Goal: Task Accomplishment & Management: Use online tool/utility

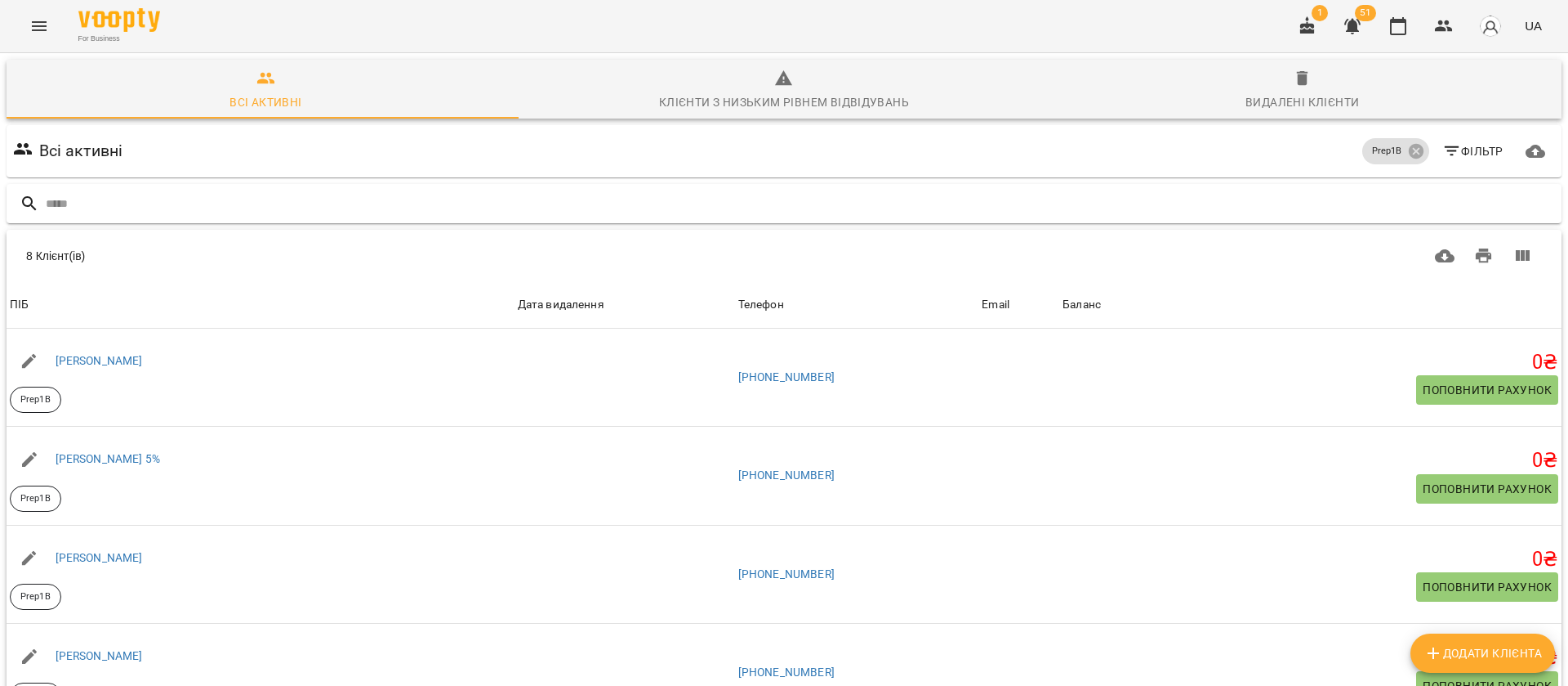
scroll to position [105, 0]
click at [500, 191] on input "text" at bounding box center [800, 204] width 1509 height 27
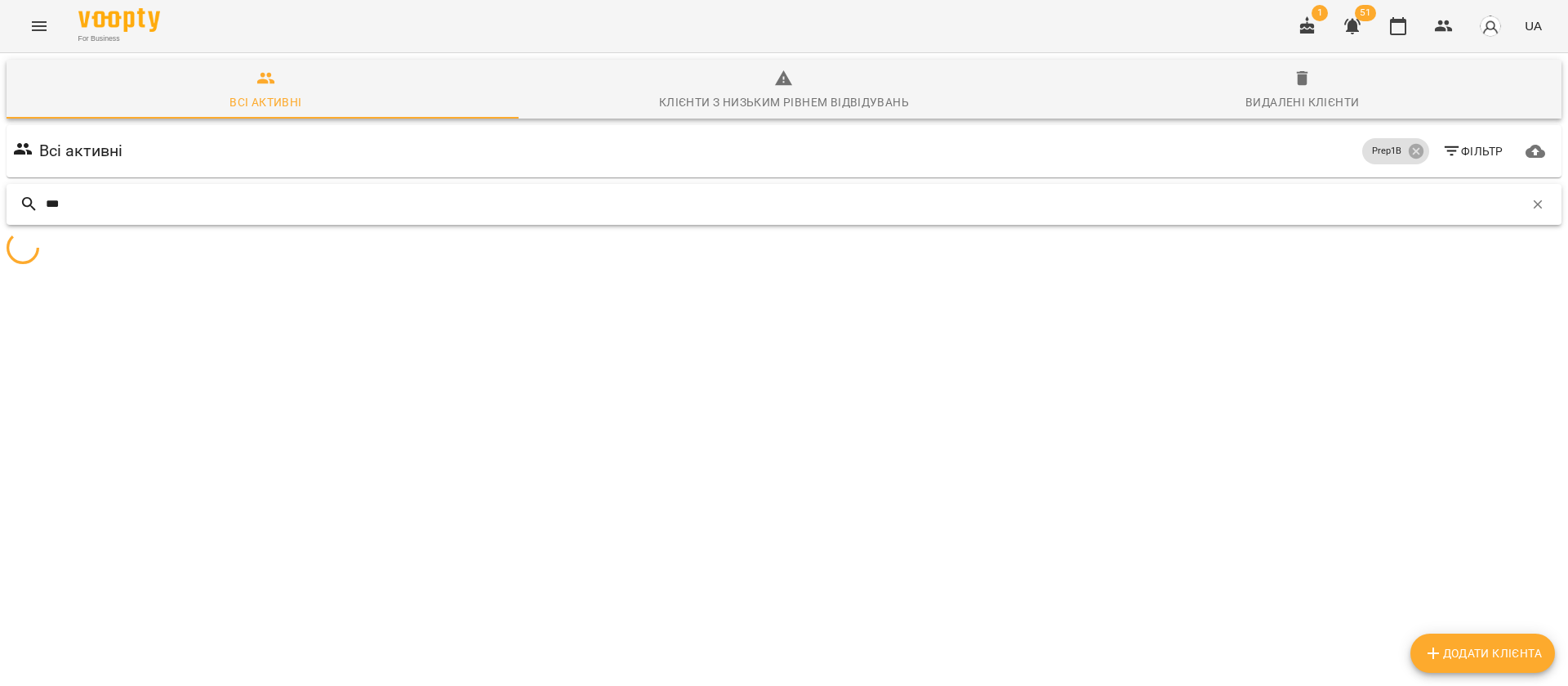
scroll to position [72, 0]
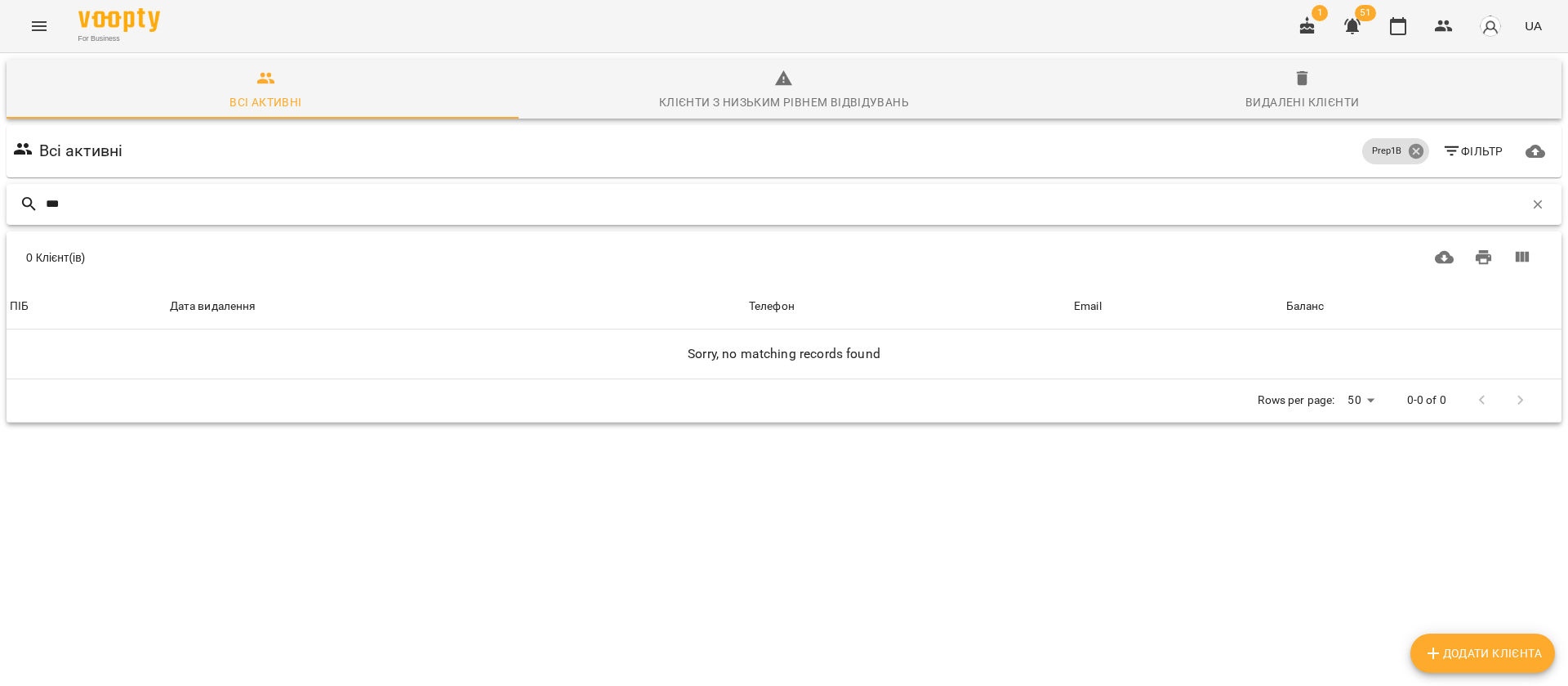
type input "***"
click at [1407, 142] on icon at bounding box center [1416, 151] width 18 height 18
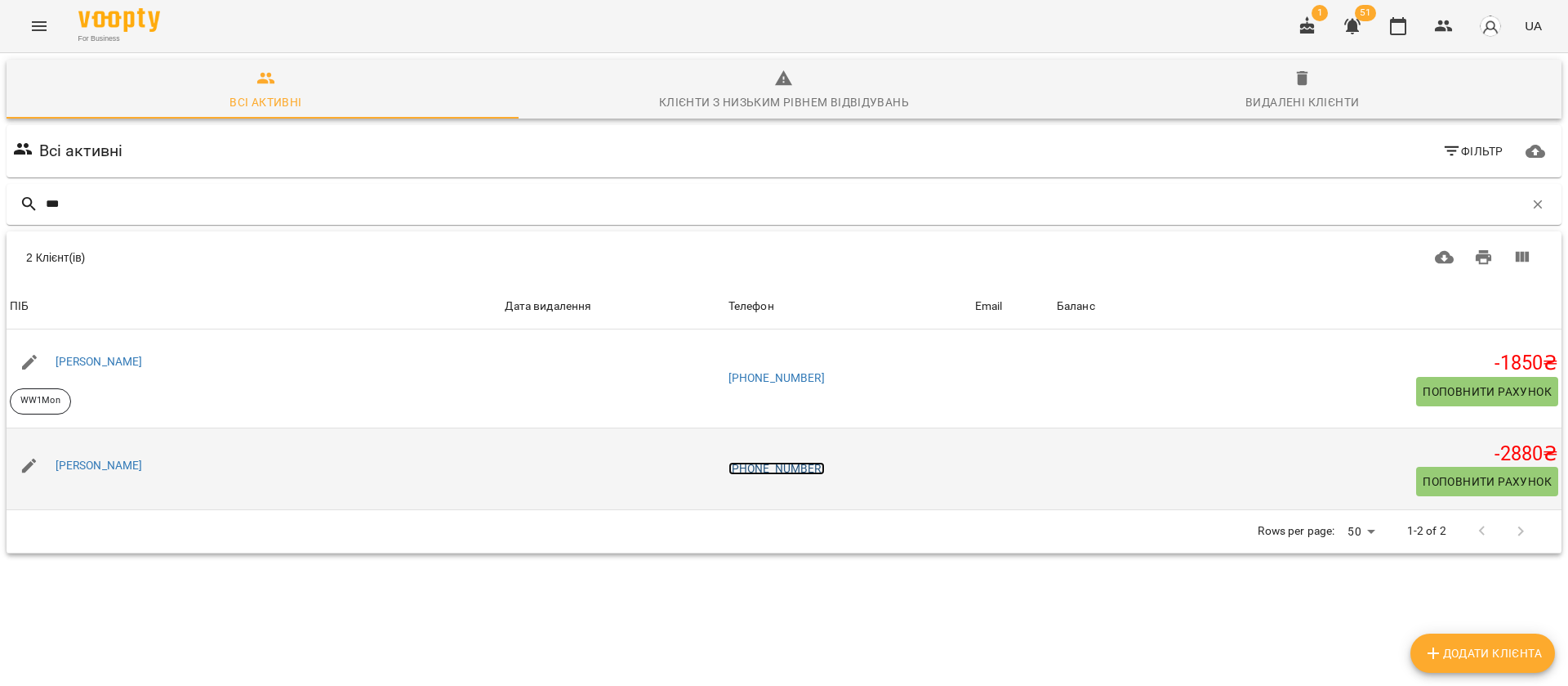
click at [773, 462] on link "+380675373863" at bounding box center [777, 468] width 97 height 13
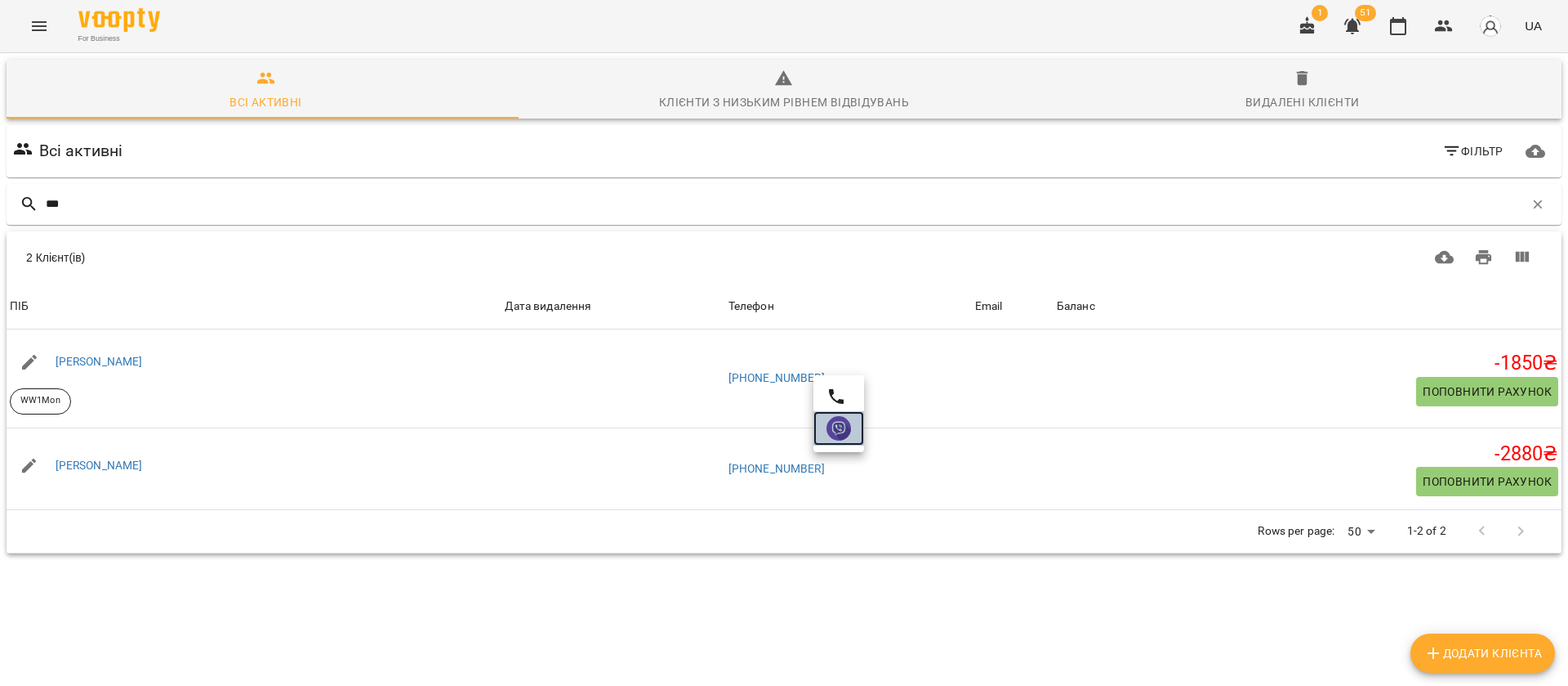
click at [834, 427] on img at bounding box center [838, 428] width 24 height 24
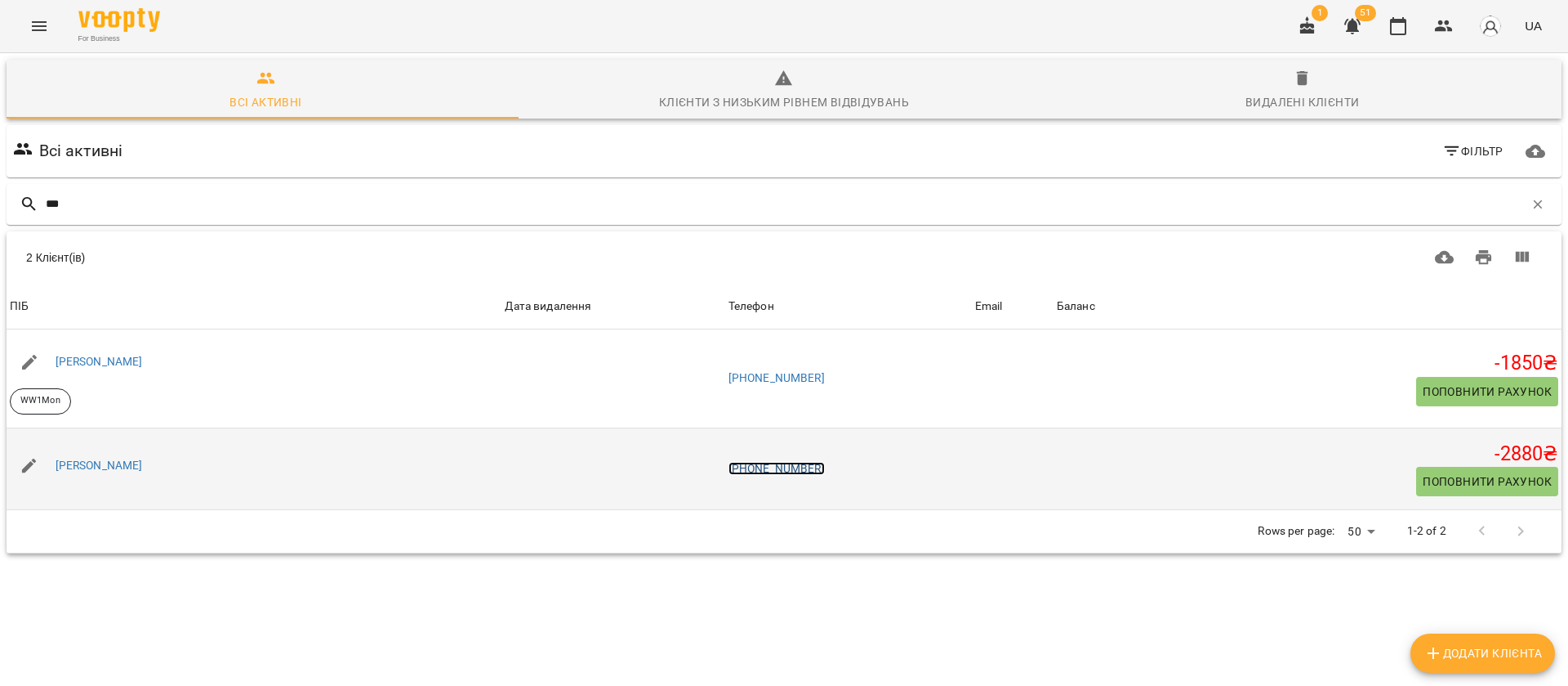
click at [743, 462] on link "+380675373863" at bounding box center [777, 468] width 97 height 13
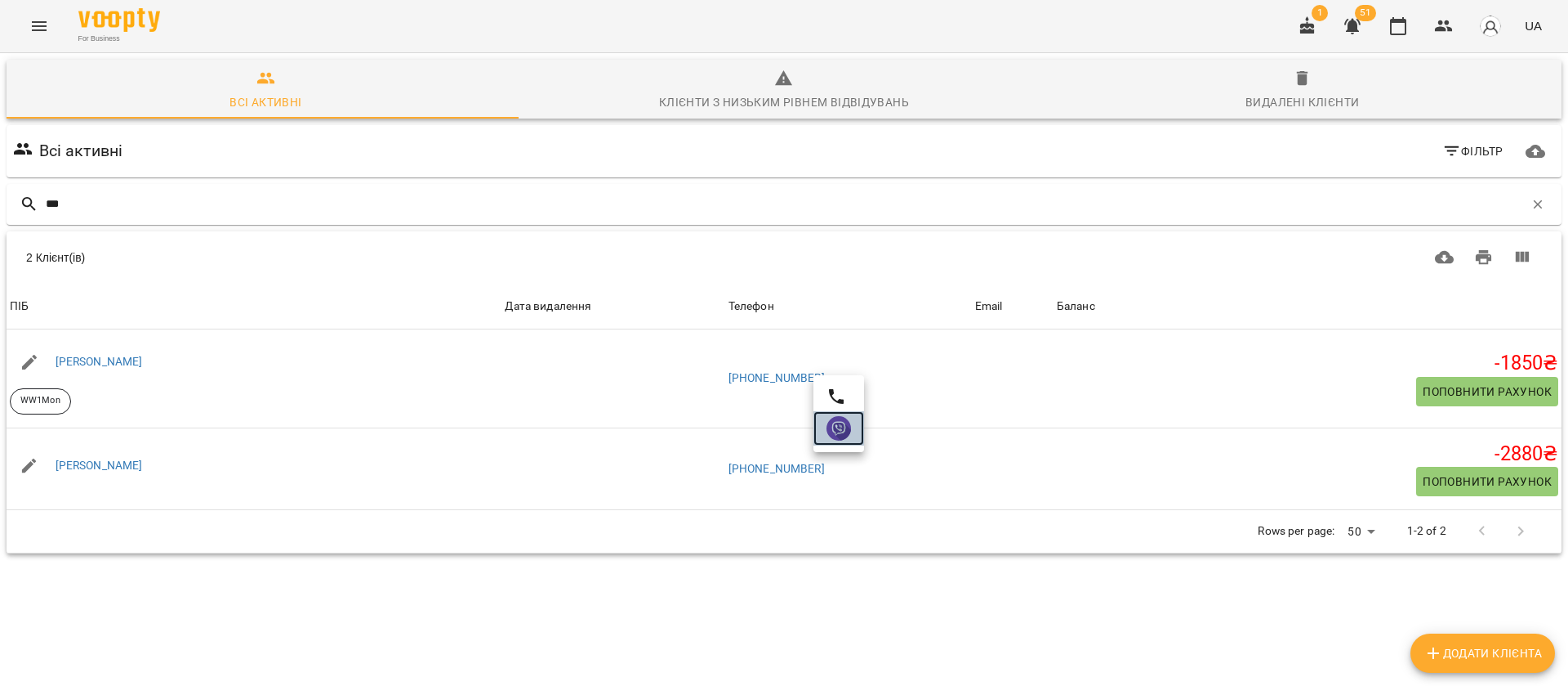
click at [832, 432] on img at bounding box center [838, 428] width 24 height 24
